Goal: Task Accomplishment & Management: Manage account settings

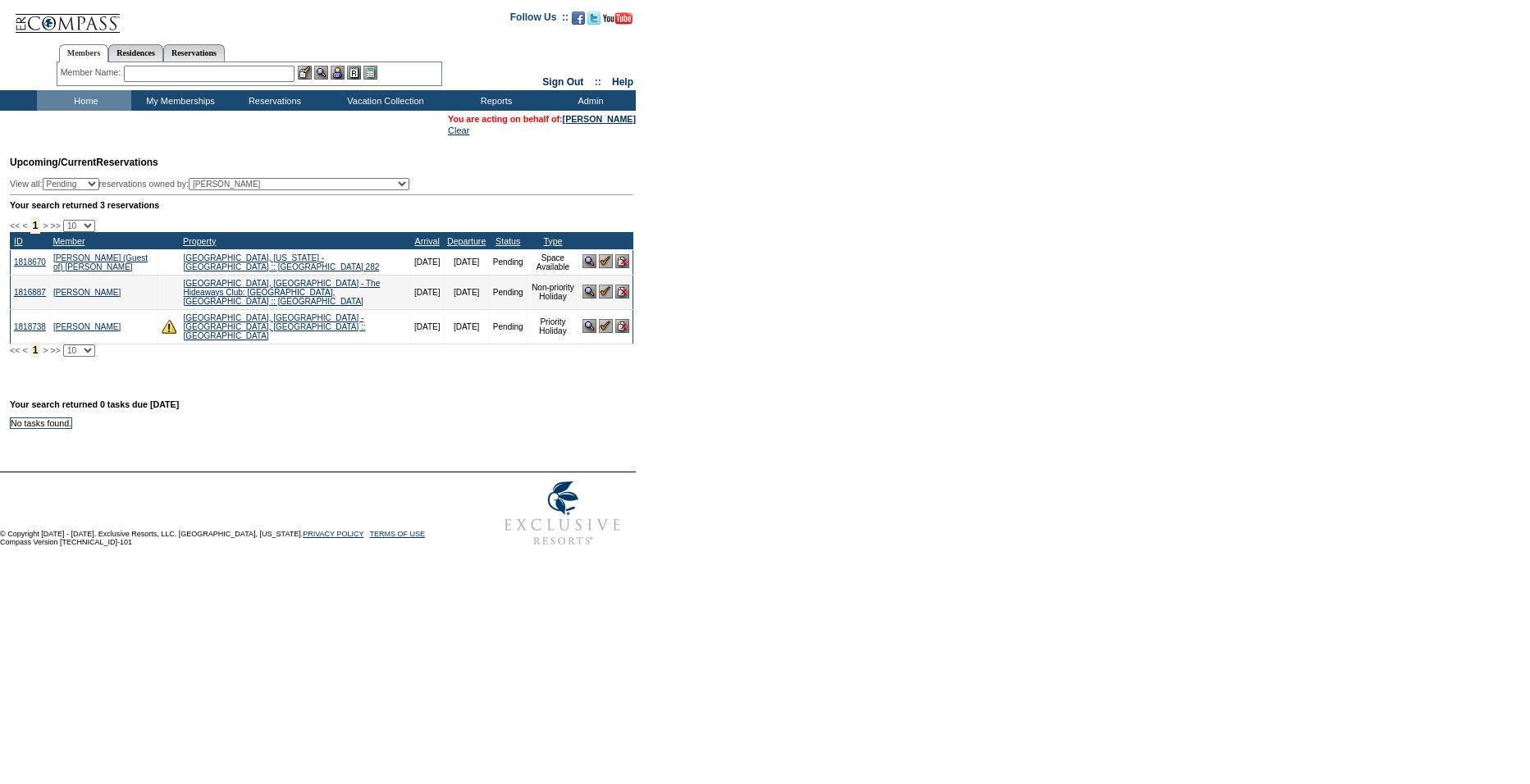
click at [589, 268] on img at bounding box center [588, 261] width 14 height 14
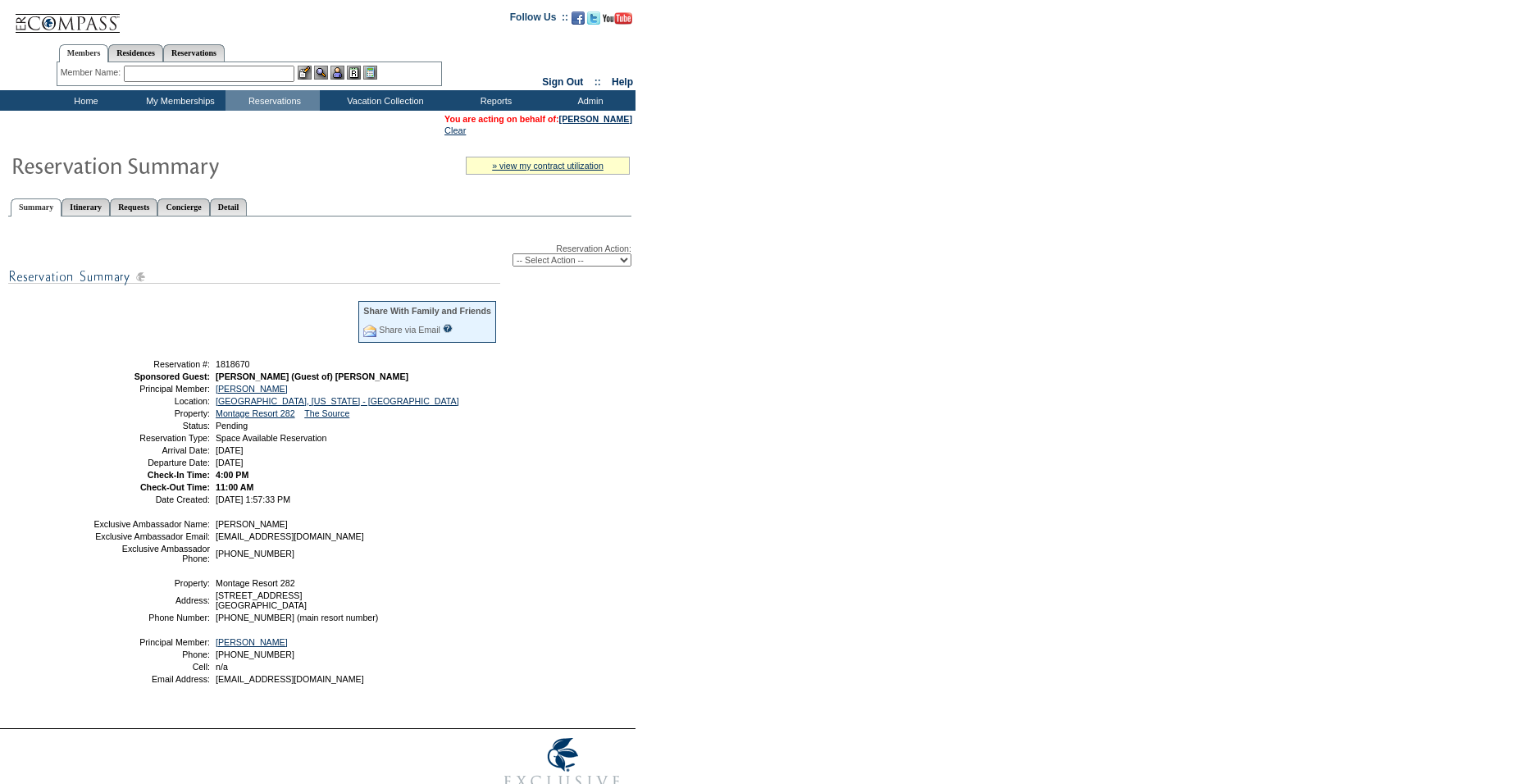
drag, startPoint x: 545, startPoint y: 261, endPoint x: 545, endPoint y: 271, distance: 10.0
click at [545, 261] on select "-- Select Action -- Modify Reservation Dates Modify Reservation Cost Modify Occ…" at bounding box center [571, 260] width 119 height 13
select select "ChangeDates"
click at [512, 256] on select "-- Select Action -- Modify Reservation Dates Modify Reservation Cost Modify Occ…" at bounding box center [571, 260] width 119 height 13
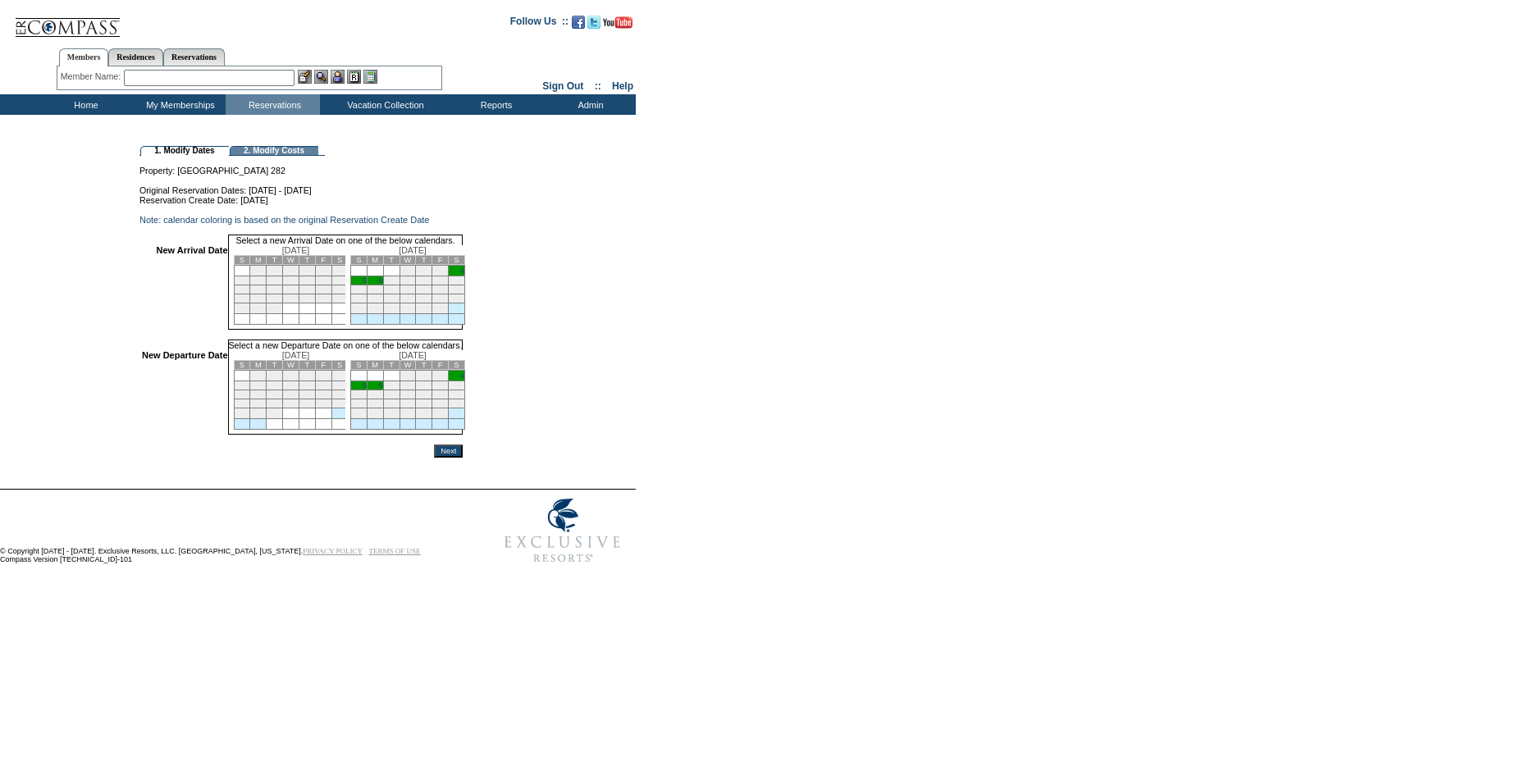
click at [464, 275] on link "4" at bounding box center [462, 270] width 4 height 8
click at [367, 391] on td "5" at bounding box center [359, 386] width 17 height 9
click at [462, 460] on input "Next" at bounding box center [448, 452] width 29 height 13
